Goal: Information Seeking & Learning: Check status

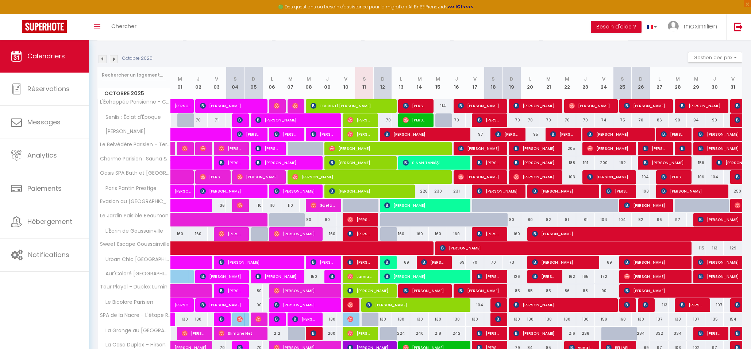
scroll to position [67, 0]
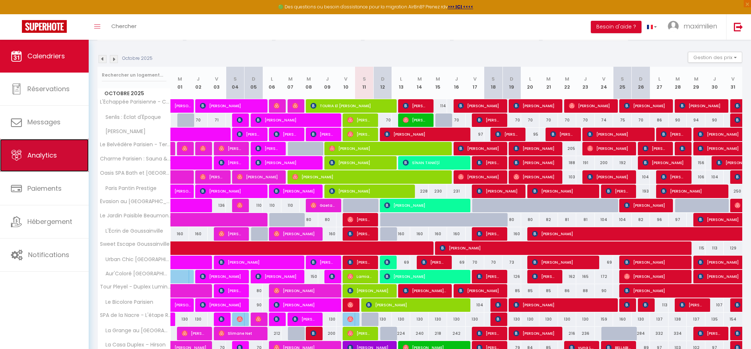
click at [60, 164] on link "Analytics" at bounding box center [44, 155] width 89 height 33
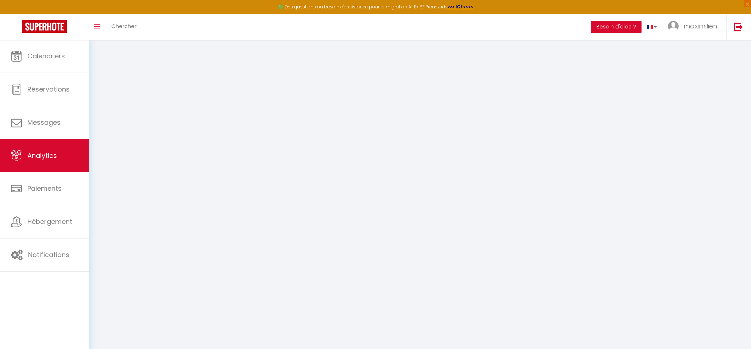
select select "2025"
select select "10"
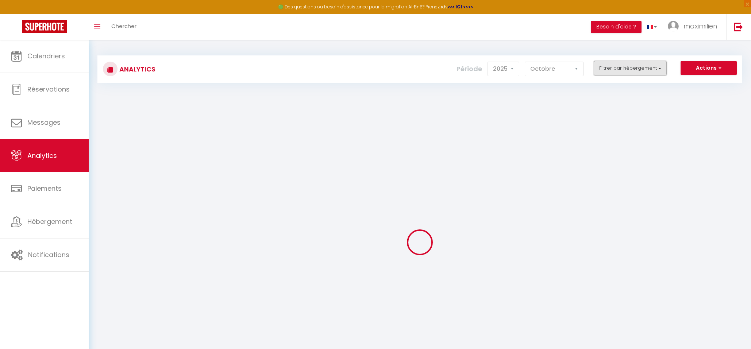
click at [642, 70] on button "Filtrer par hébergement" at bounding box center [629, 68] width 73 height 15
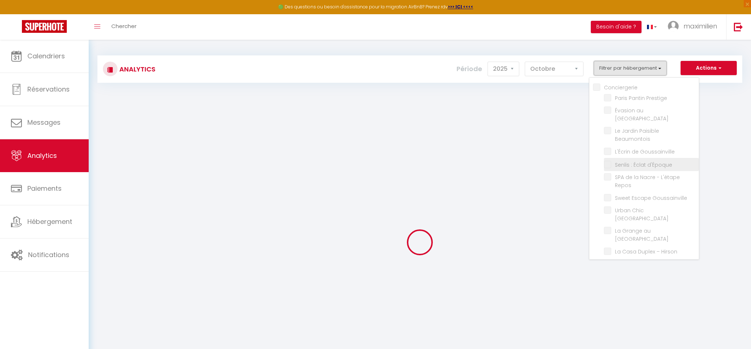
scroll to position [44, 0]
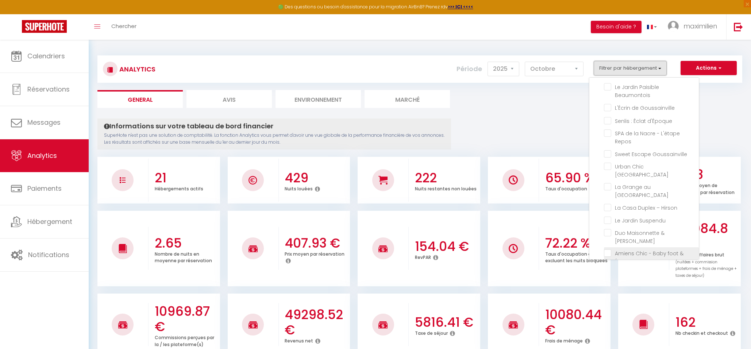
checkbox input "false"
checkbox Prestige "false"
checkbox Ravenel "false"
checkbox Beaumontois "false"
checkbox Goussainville "false"
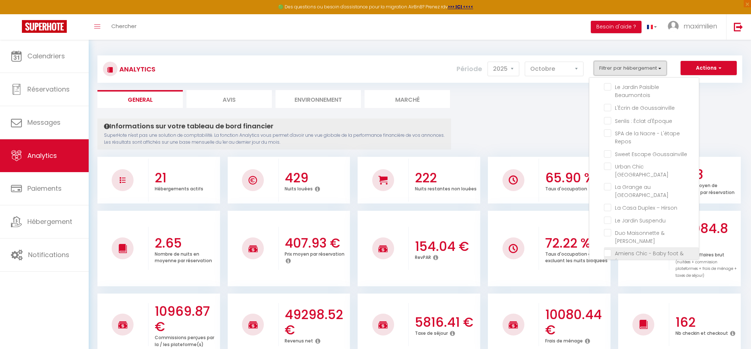
checkbox d\'Époque "false"
checkbox Repos "false"
checkbox Goussainville "false"
checkbox Paris "false"
checkbox Parc "false"
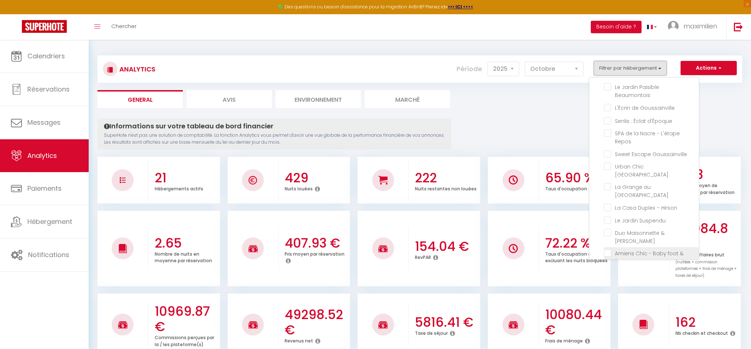
checkbox Hirson "false"
checkbox Suspendu "false"
checkbox Jacuzzi "false"
checkbox Élégance "false"
checkbox location "false"
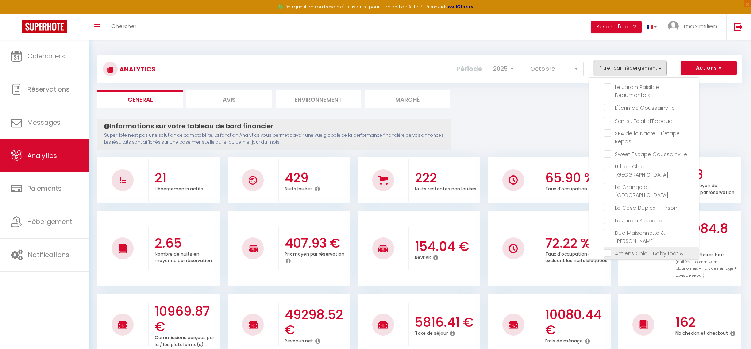
checkbox Parisien "false"
checkbox Jardin "false"
checkbox Billard "false"
checkbox Parisien "false"
checkbox St-Denis "false"
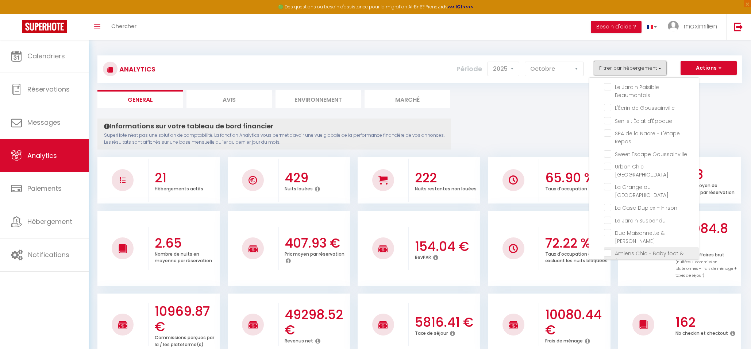
checkbox Paris "false"
checkbox Lumineux "false"
checkbox Parisien "false"
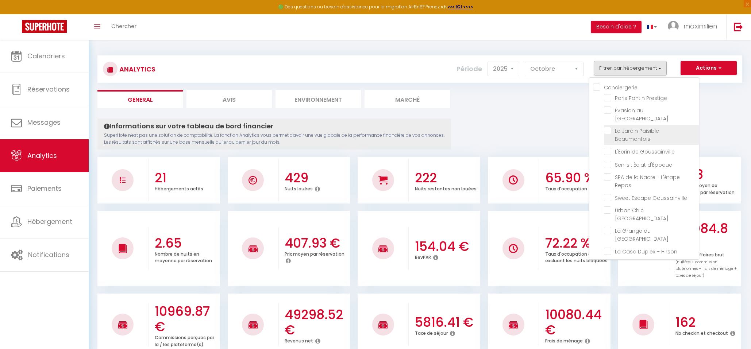
click at [608, 127] on Beaumontois "checkbox" at bounding box center [651, 130] width 95 height 7
checkbox Beaumontois "true"
checkbox Prestige "false"
checkbox Ravenel "false"
checkbox Goussainville "false"
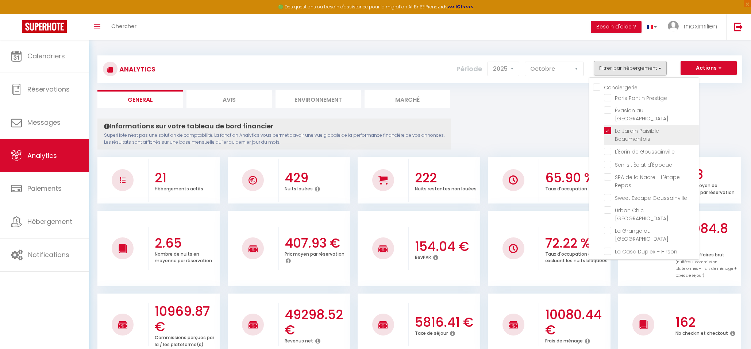
checkbox d\'Époque "false"
checkbox Repos "false"
checkbox Goussainville "false"
checkbox Paris "false"
checkbox Parc "false"
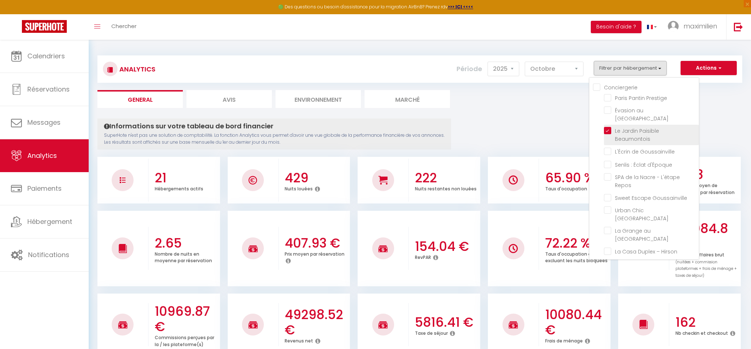
checkbox Hirson "false"
checkbox Suspendu "false"
checkbox Jacuzzi "false"
checkbox Élégance "false"
checkbox Parisien "false"
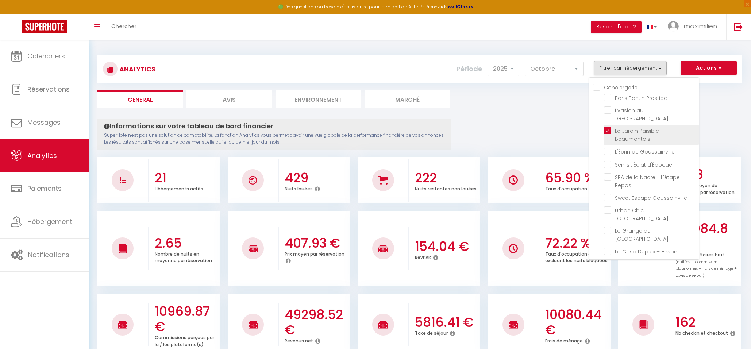
checkbox Jardin "false"
checkbox Billard "false"
checkbox Parisien "false"
checkbox St-Denis "false"
checkbox Paris "false"
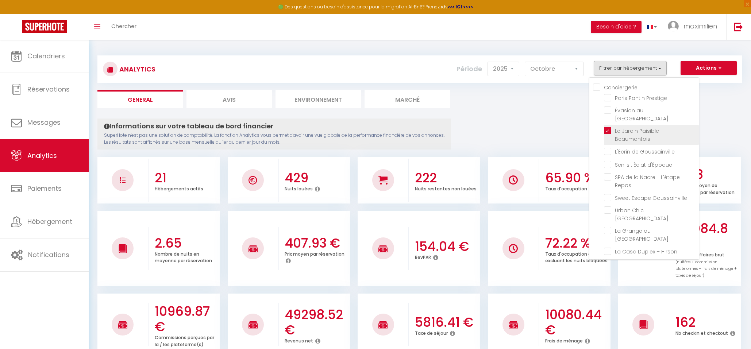
checkbox Lumineux "false"
checkbox Parisien "false"
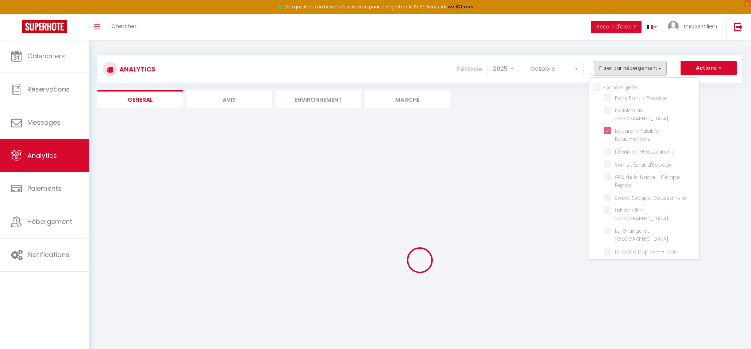
checkbox Prestige "false"
checkbox Ravenel "false"
checkbox Goussainville "false"
checkbox d\'Époque "false"
checkbox Repos "false"
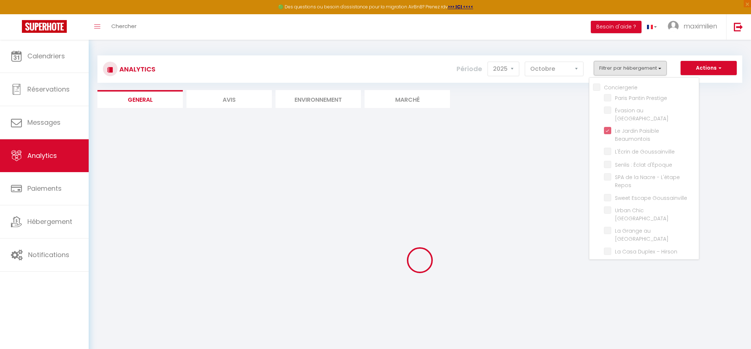
checkbox Goussainville "false"
checkbox Paris "false"
checkbox Parc "false"
checkbox Hirson "false"
checkbox Suspendu "false"
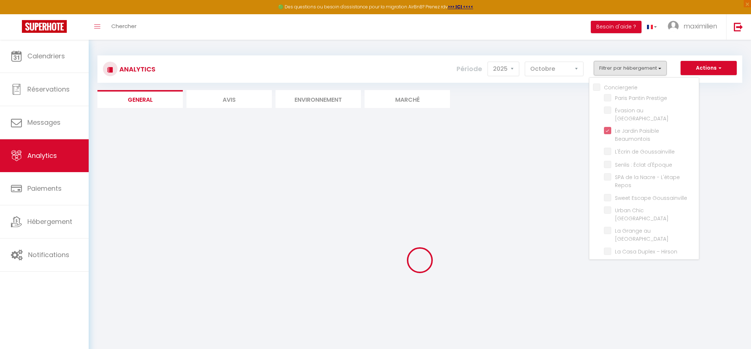
checkbox Jacuzzi "false"
checkbox Élégance "false"
checkbox Parisien "false"
checkbox Jardin "false"
checkbox Billard "false"
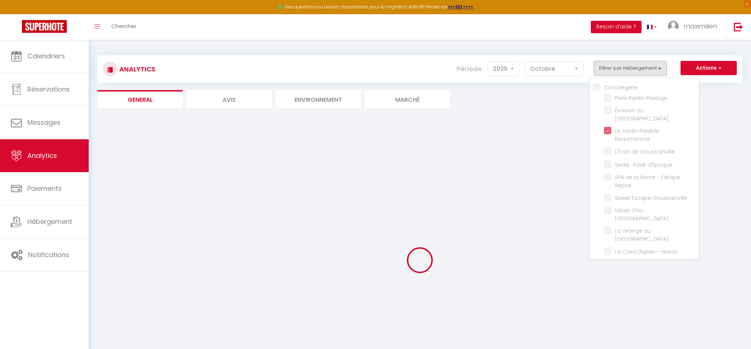
checkbox Parisien "false"
checkbox St-Denis "false"
checkbox Paris "false"
checkbox Lumineux "false"
checkbox Parisien "false"
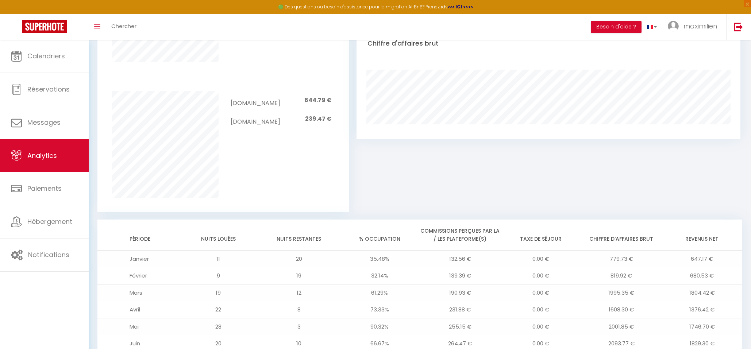
scroll to position [563, 0]
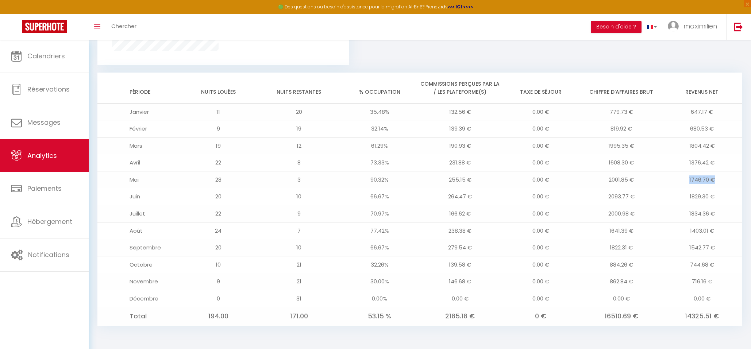
drag, startPoint x: 681, startPoint y: 177, endPoint x: 724, endPoint y: 177, distance: 43.0
click at [724, 177] on td "1746.70 €" at bounding box center [701, 179] width 81 height 17
